Goal: Transaction & Acquisition: Purchase product/service

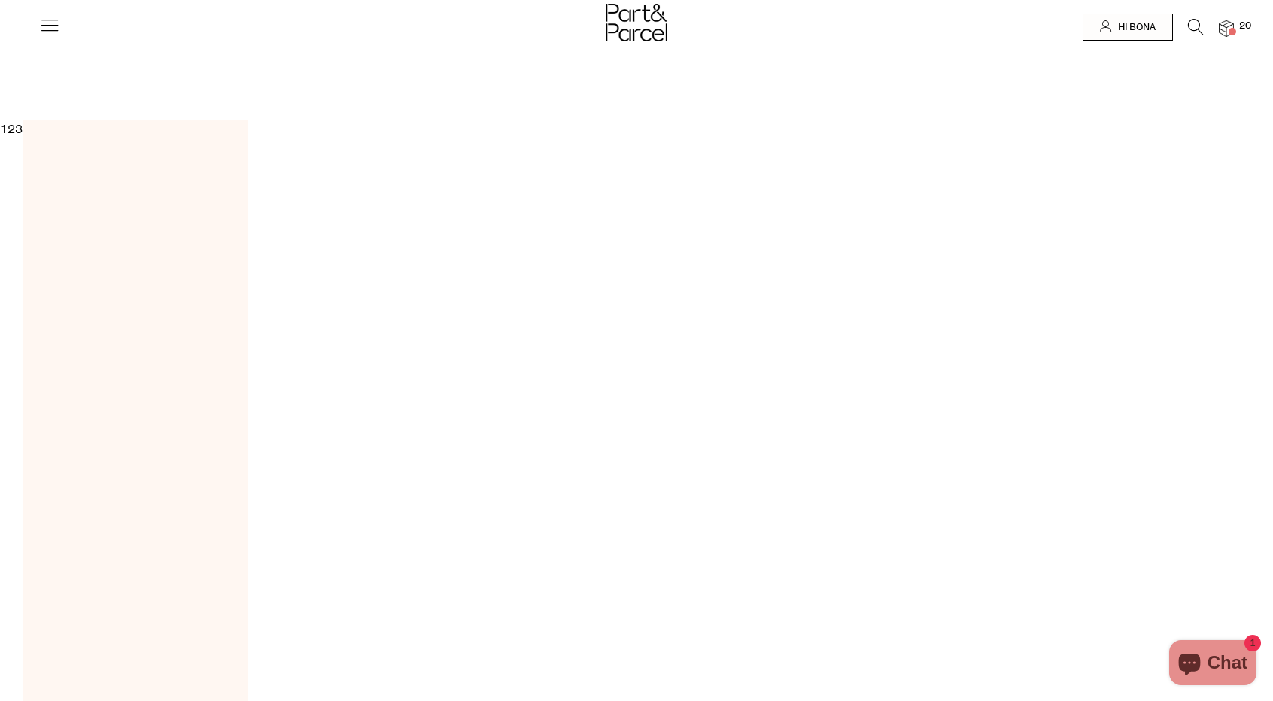
click at [1231, 28] on span at bounding box center [1233, 32] width 8 height 8
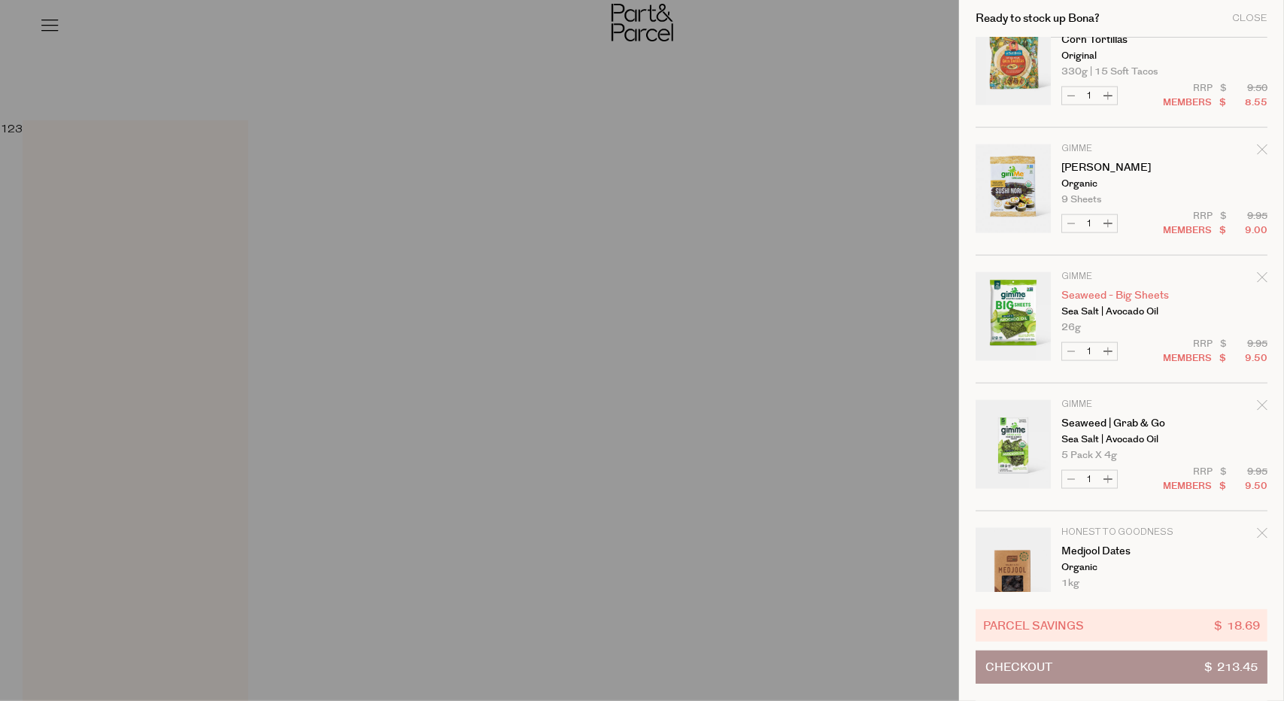
scroll to position [1359, 0]
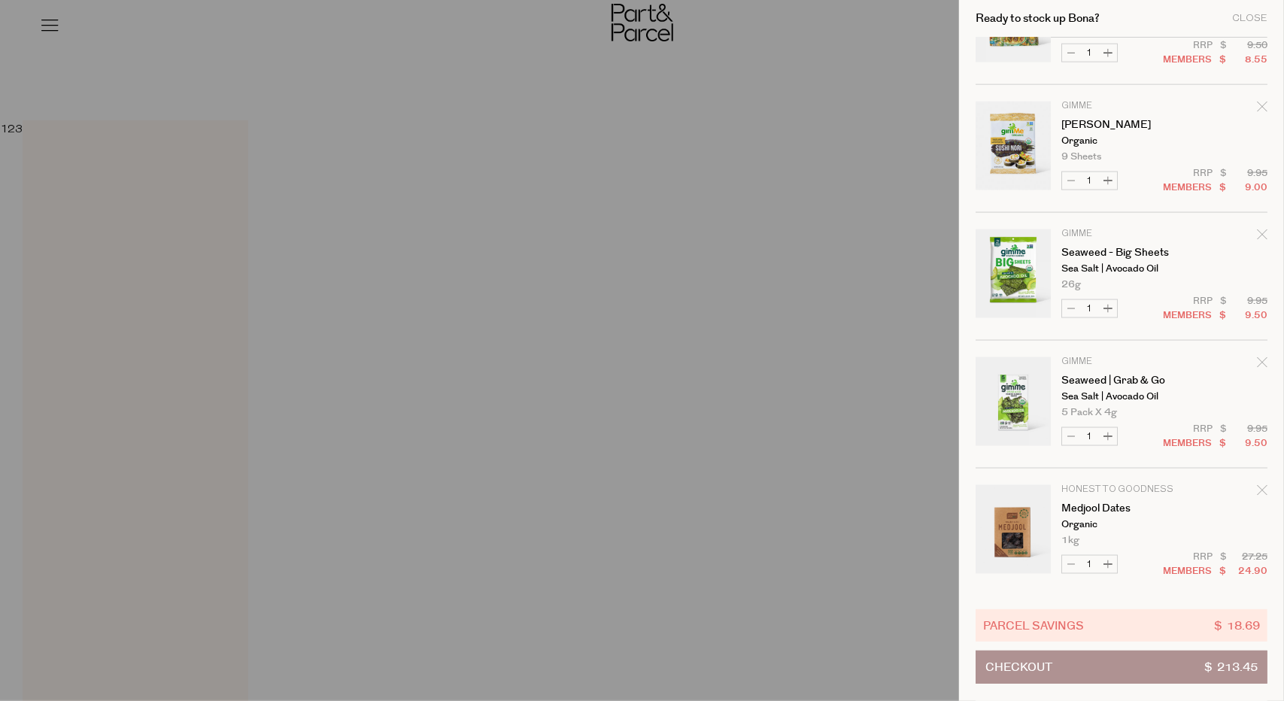
click at [1110, 668] on button "Checkout $ 213.45" at bounding box center [1122, 667] width 292 height 33
